Goal: Communication & Community: Answer question/provide support

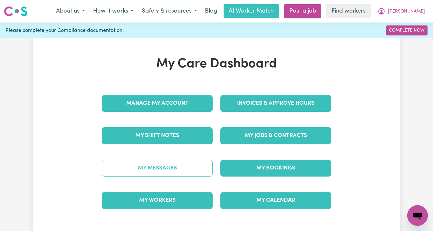
click at [164, 171] on link "My Messages" at bounding box center [157, 168] width 111 height 17
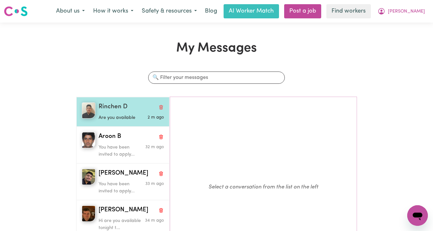
click at [125, 112] on div "Are you available" at bounding box center [120, 117] width 43 height 10
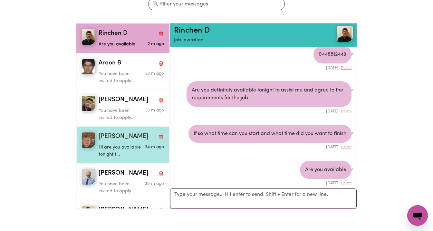
click at [131, 155] on p "Hi are you available tonight t..." at bounding box center [120, 151] width 43 height 14
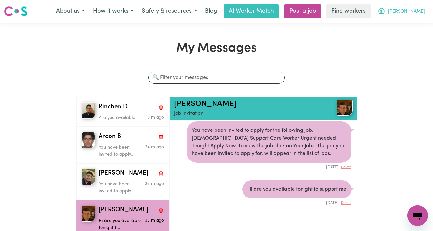
click at [409, 13] on span "[PERSON_NAME]" at bounding box center [406, 11] width 37 height 7
click at [402, 35] on link "Logout" at bounding box center [403, 37] width 51 height 12
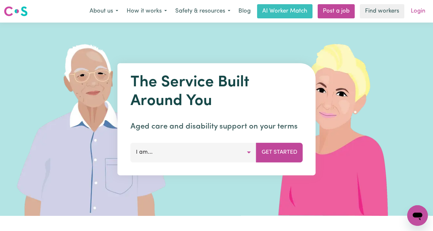
click at [416, 9] on link "Login" at bounding box center [418, 11] width 22 height 14
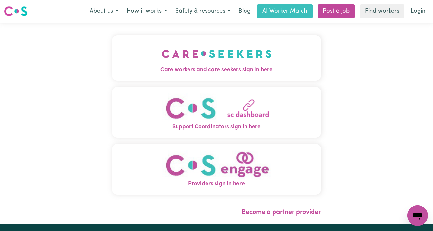
click at [197, 60] on img "Care workers and care seekers sign in here" at bounding box center [217, 54] width 110 height 24
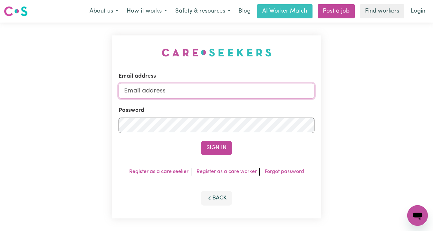
click at [170, 90] on input "Email address" at bounding box center [216, 90] width 196 height 15
type input "[PERSON_NAME][EMAIL_ADDRESS][DOMAIN_NAME]"
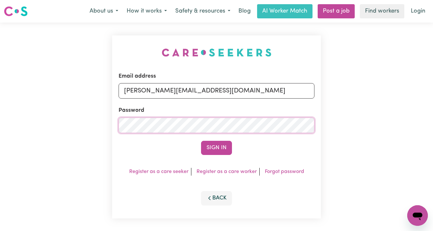
click at [201, 141] on button "Sign In" at bounding box center [216, 148] width 31 height 14
